Goal: Information Seeking & Learning: Learn about a topic

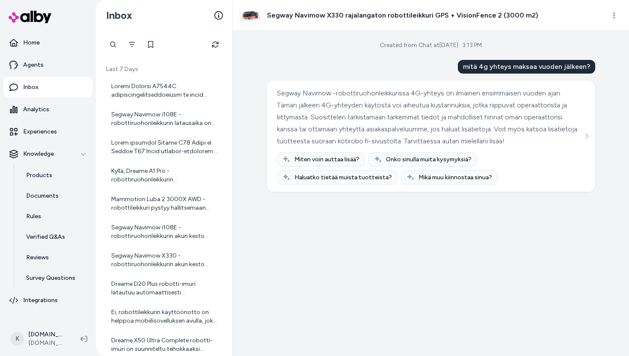
scroll to position [733, 0]
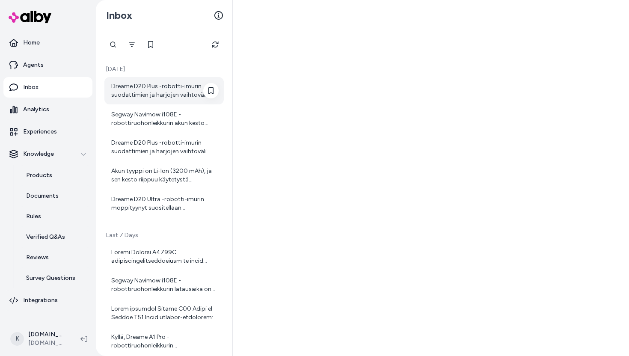
click at [174, 91] on div "Dreame D20 Plus -robotti-imurin suodattimien ja harjojen vaihtoväli riippuu käy…" at bounding box center [164, 90] width 107 height 17
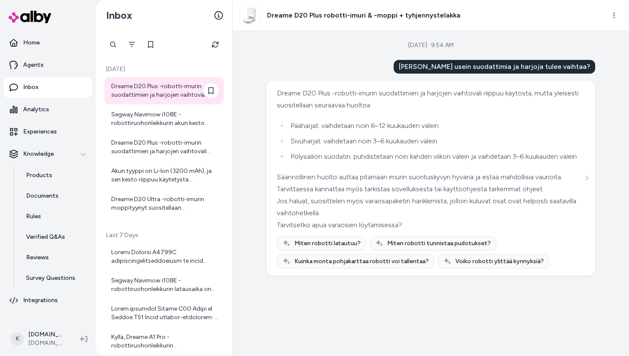
scroll to position [17, 0]
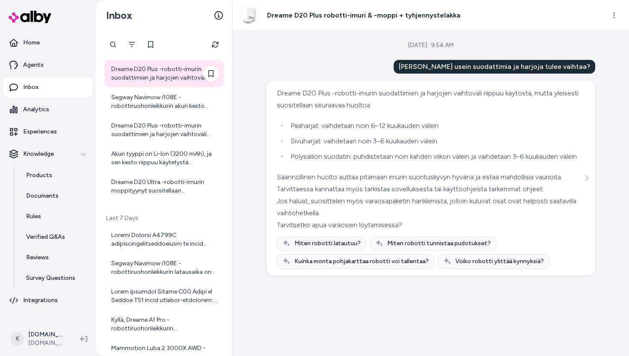
click at [171, 94] on div "Segway Navimow i108E -robottiruohonleikkurin akun kesto leikkuussa riippuu käyt…" at bounding box center [164, 101] width 107 height 17
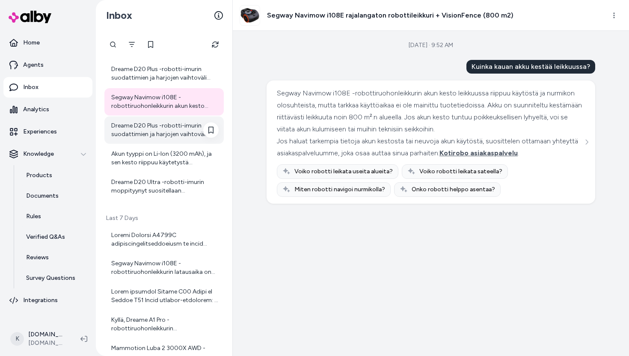
click at [159, 132] on div "Dreame D20 Plus -robotti-imurin suodattimien ja harjojen vaihtoväli riippuu käy…" at bounding box center [164, 129] width 107 height 17
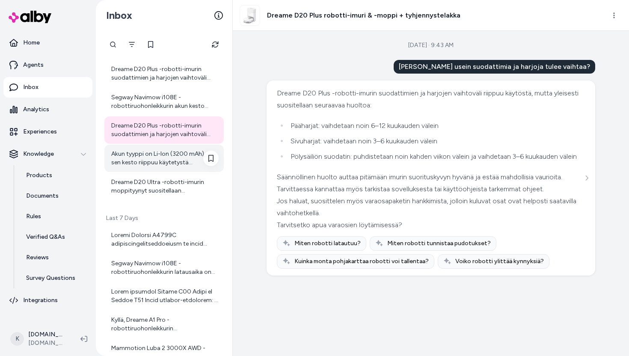
click at [171, 160] on div "Akun tyyppi on Li-Ion (3200 mAh), ja sen kesto riippuu käytetystä imutehosta ja…" at bounding box center [164, 158] width 107 height 17
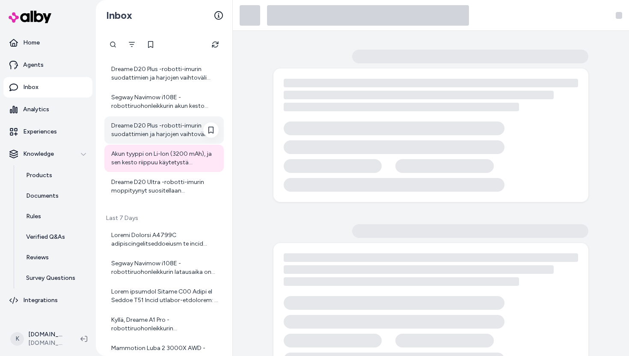
click at [168, 127] on div "Dreame D20 Plus -robotti-imurin suodattimien ja harjojen vaihtoväli riippuu käy…" at bounding box center [164, 129] width 107 height 17
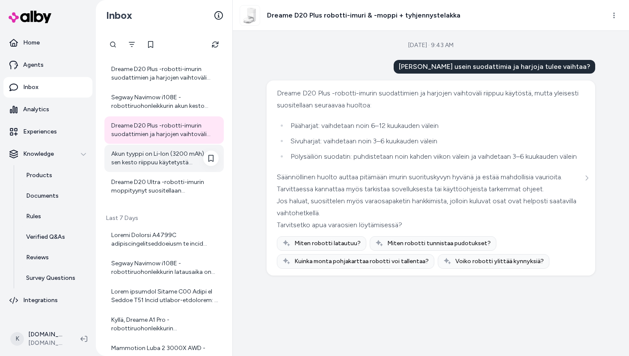
click at [150, 167] on div "Akun tyyppi on Li-Ion (3200 mAh), ja sen kesto riippuu käytetystä imutehosta ja…" at bounding box center [163, 158] width 119 height 27
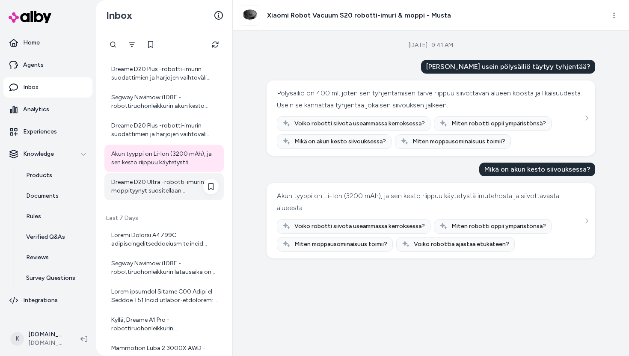
click at [147, 187] on div "Dreame D20 Ultra -robotti-imurin moppityynyt suositellaan vaihdettavaksi noin 1…" at bounding box center [164, 186] width 107 height 17
